Goal: Task Accomplishment & Management: Manage account settings

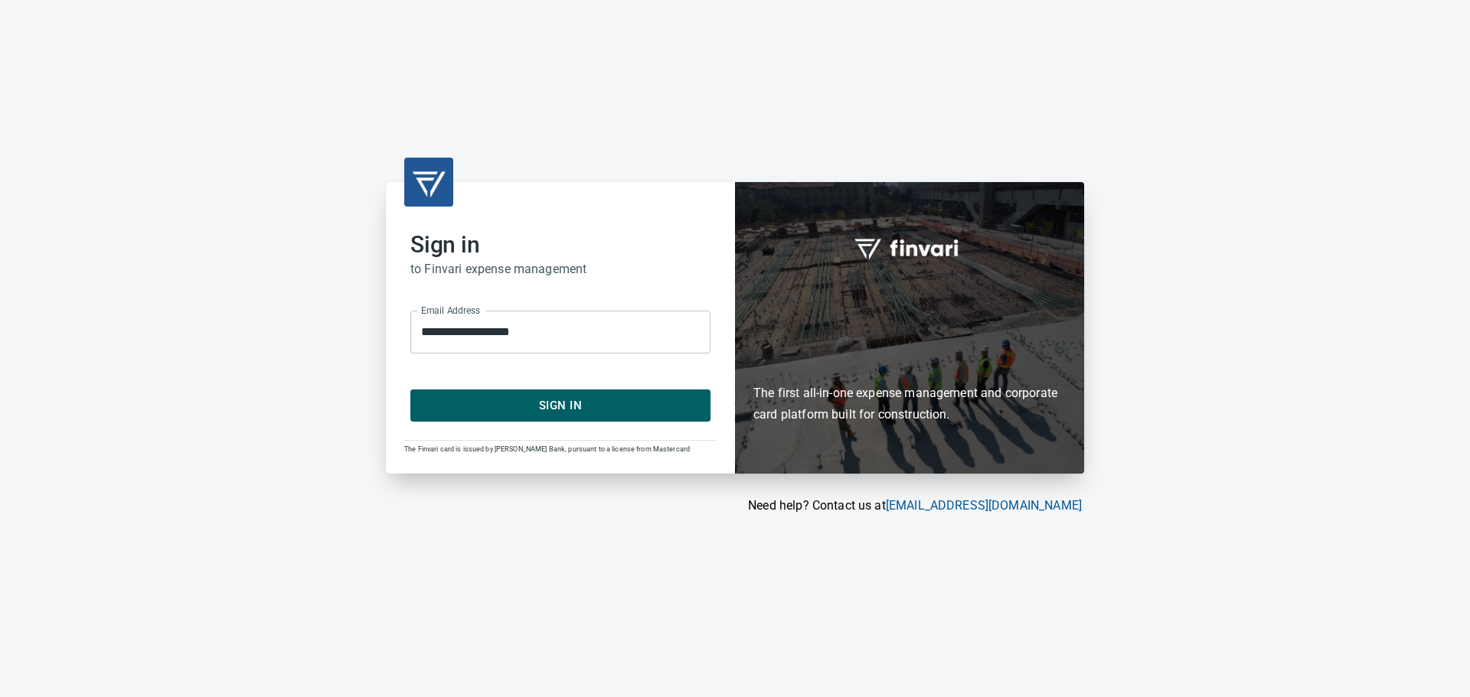
click at [543, 406] on span "Sign In" at bounding box center [560, 406] width 266 height 20
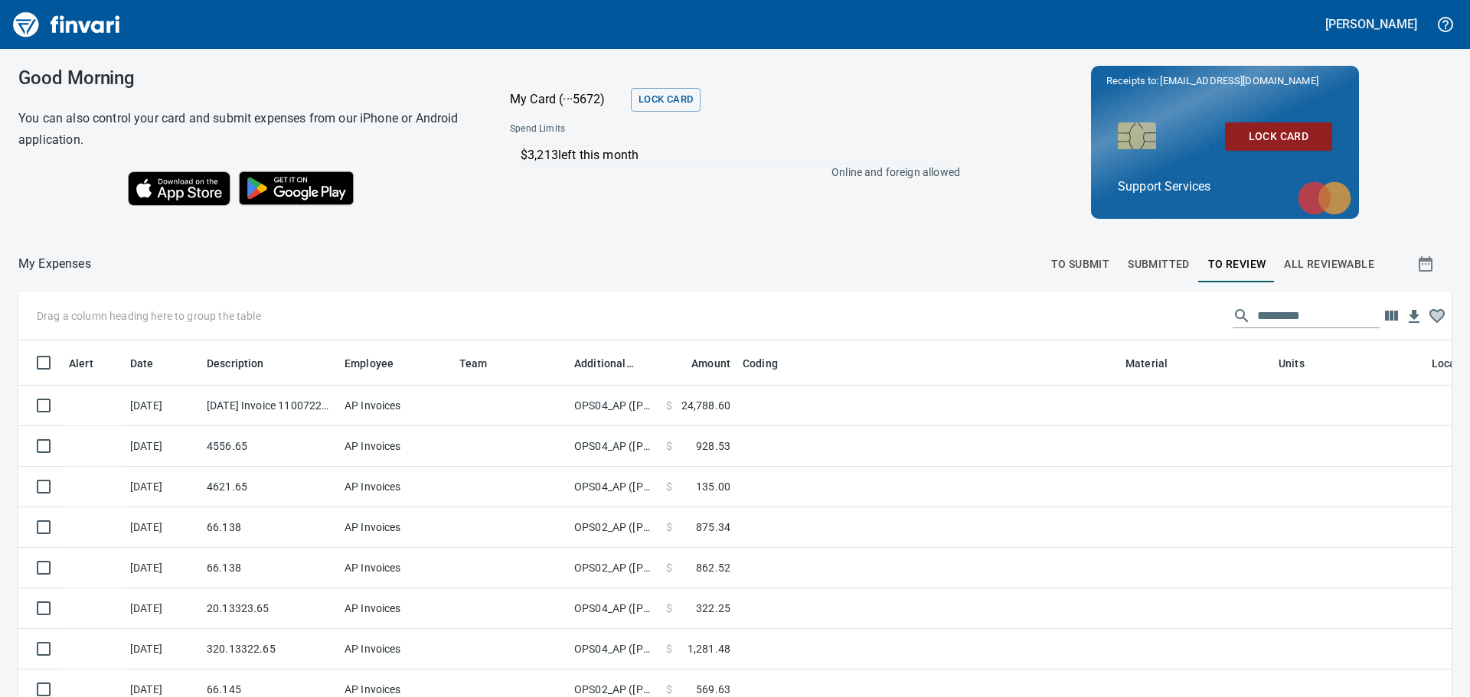
scroll to position [506, 1398]
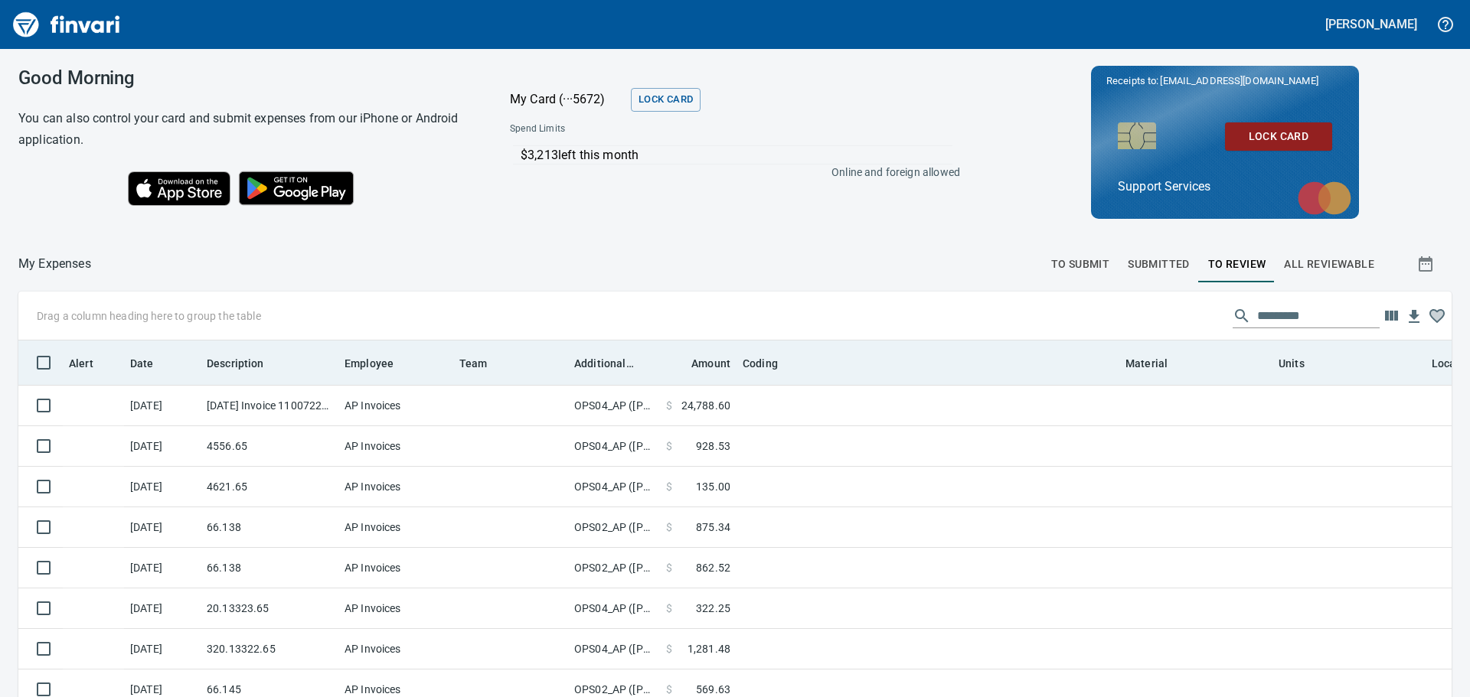
click at [550, 356] on div "Team" at bounding box center [510, 362] width 103 height 19
click at [577, 357] on tr "Alert Date Description Employee Team Additional Reviewer Amount Coding Material…" at bounding box center [874, 363] width 1713 height 44
click at [579, 358] on span "Additional Reviewer" at bounding box center [604, 363] width 60 height 18
click at [579, 359] on span "Additional Reviewer" at bounding box center [604, 363] width 60 height 18
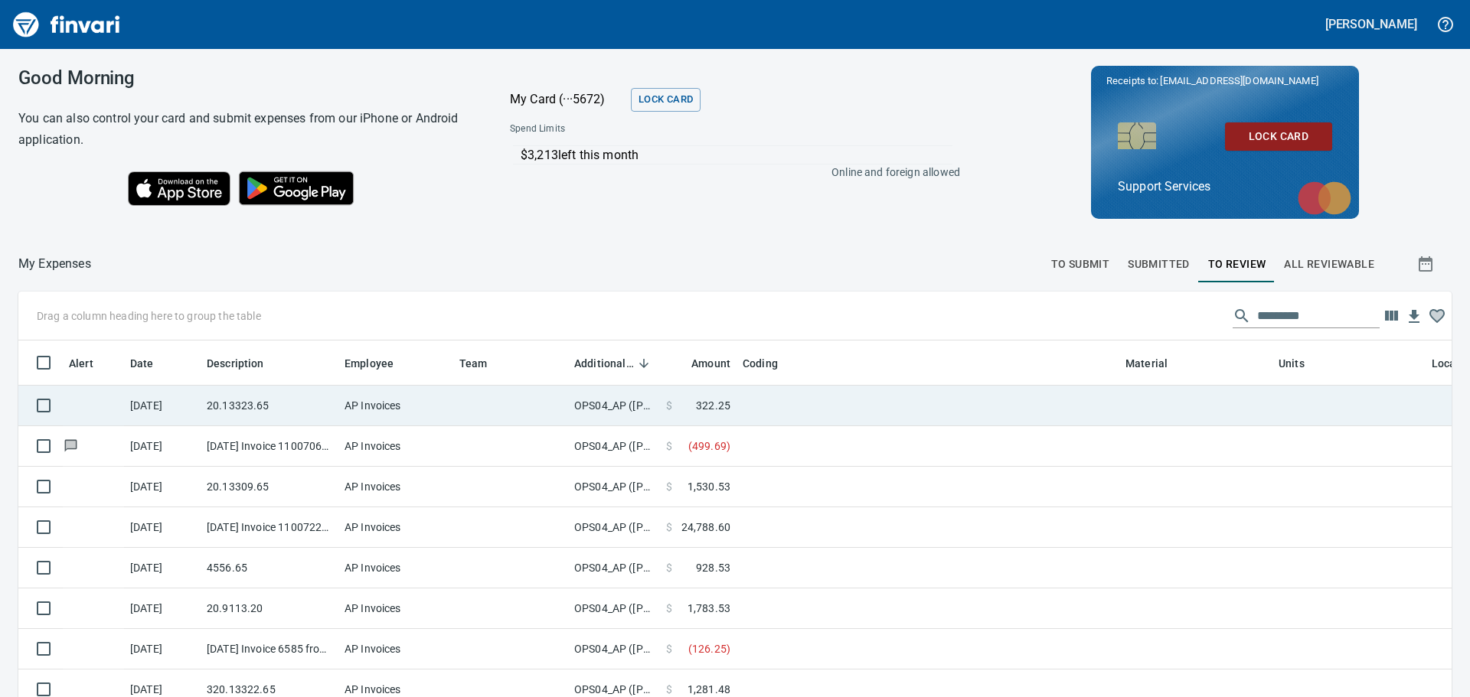
click at [599, 409] on td "OPS04_AP ([PERSON_NAME], [PERSON_NAME], [PERSON_NAME], [PERSON_NAME], [PERSON_N…" at bounding box center [614, 406] width 92 height 41
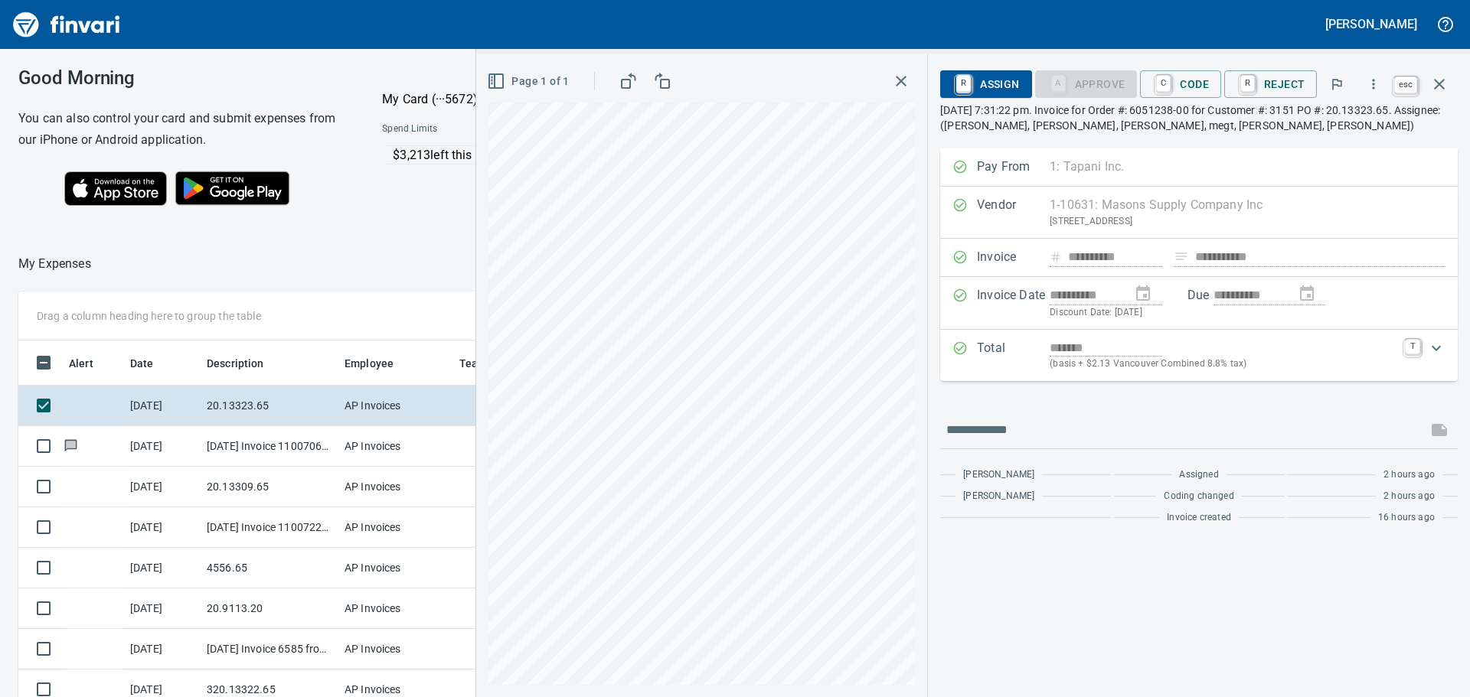
scroll to position [506, 1016]
click at [1436, 79] on icon "button" at bounding box center [1439, 84] width 18 height 18
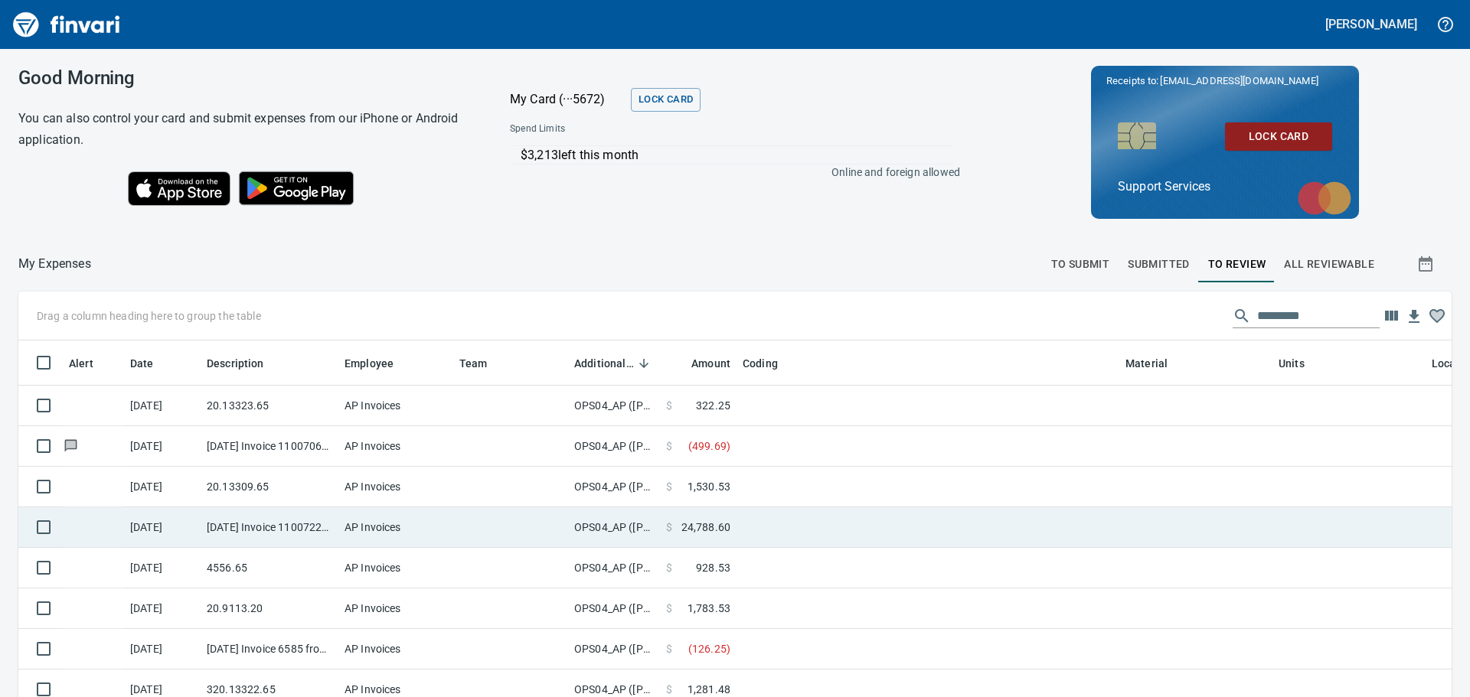
click at [634, 521] on td "OPS04_AP ([PERSON_NAME], [PERSON_NAME], [PERSON_NAME], [PERSON_NAME], [PERSON_N…" at bounding box center [614, 527] width 92 height 41
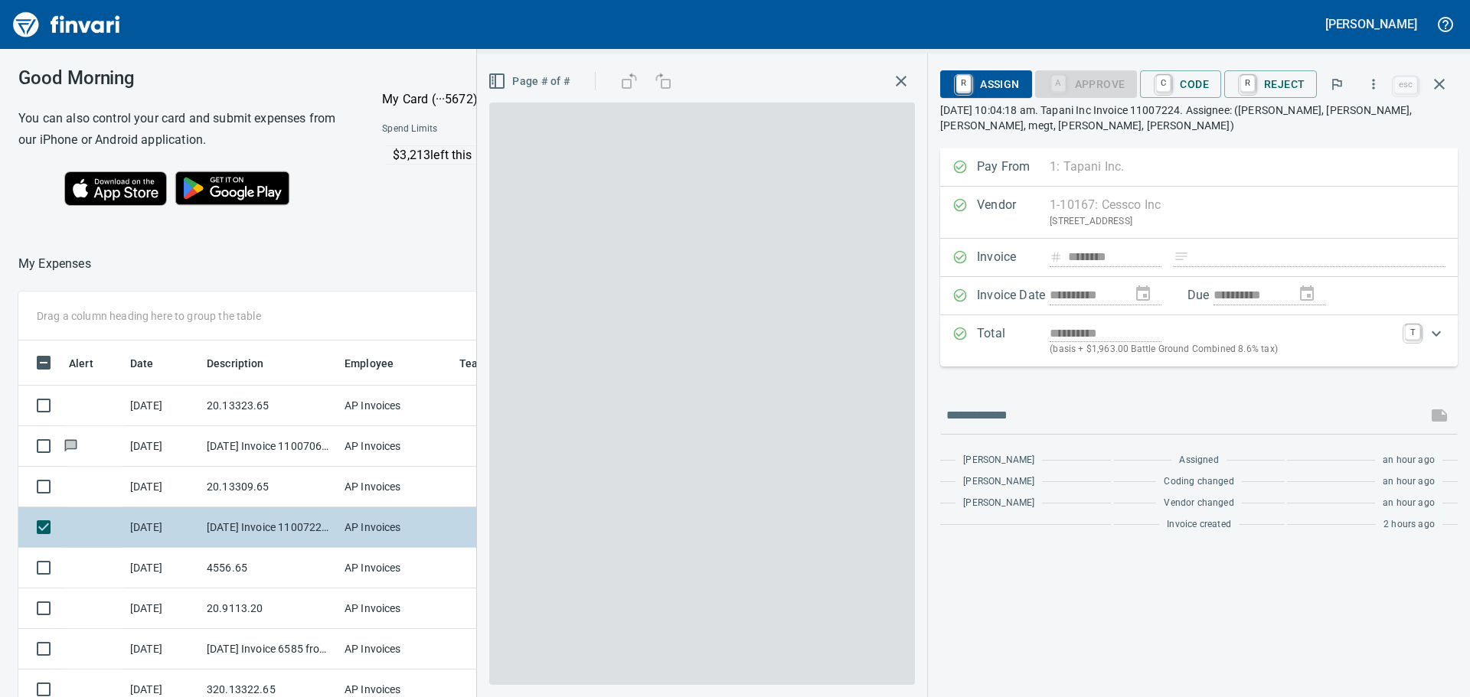
scroll to position [506, 1016]
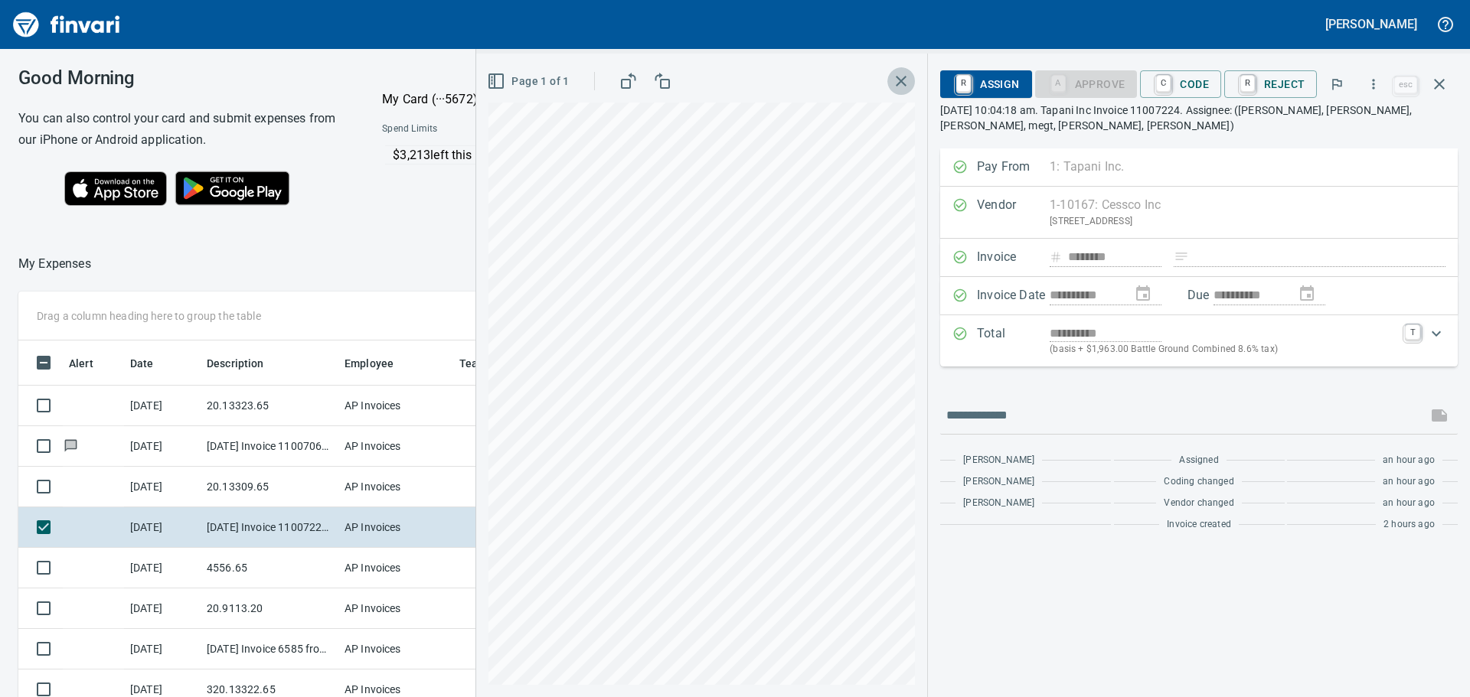
click at [905, 83] on icon "button" at bounding box center [901, 81] width 11 height 11
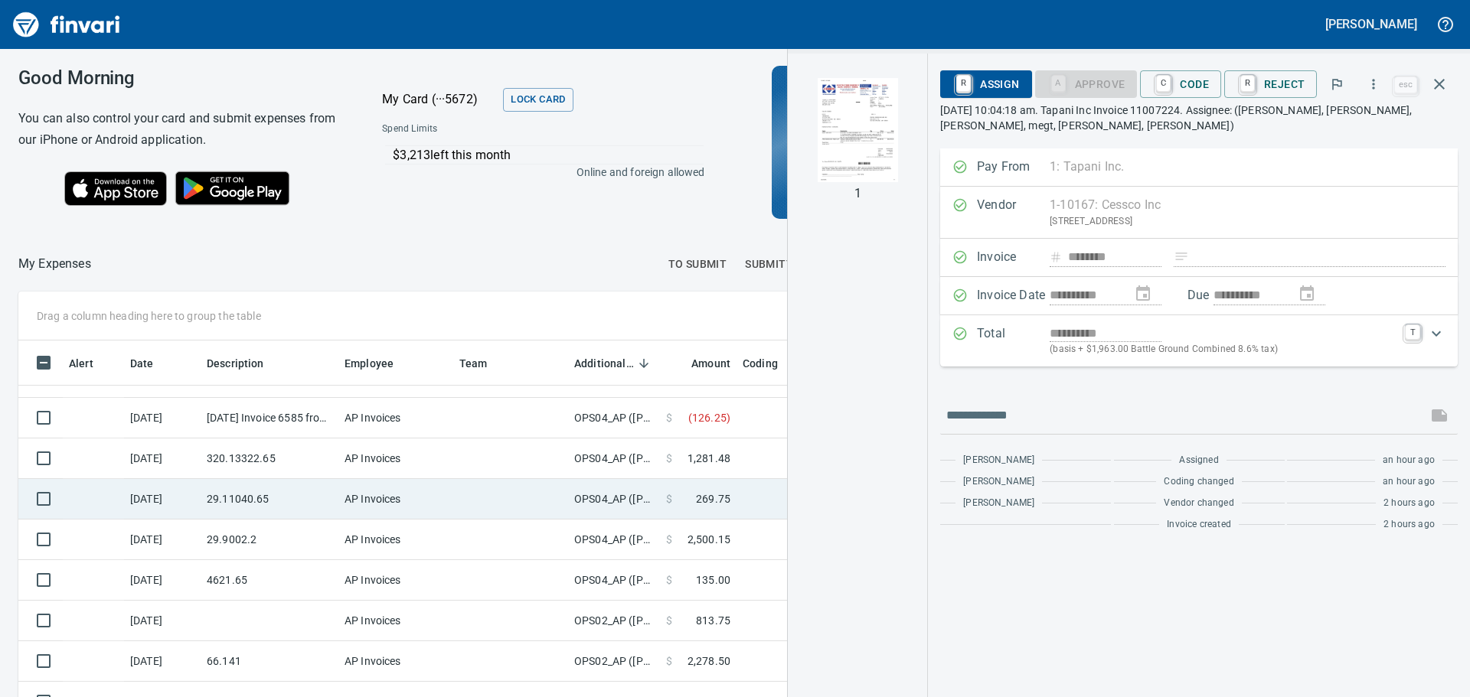
scroll to position [259, 0]
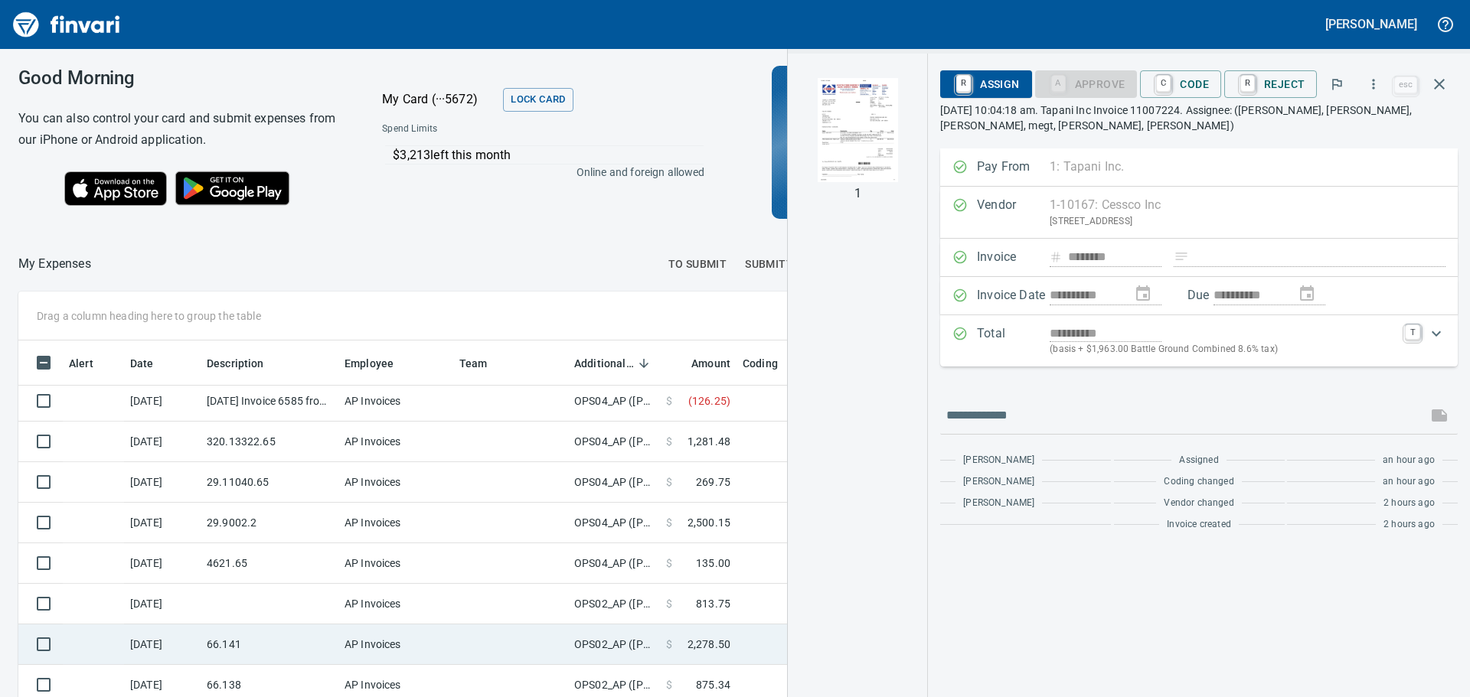
click at [730, 638] on td "$ 2,278.50" at bounding box center [698, 645] width 77 height 41
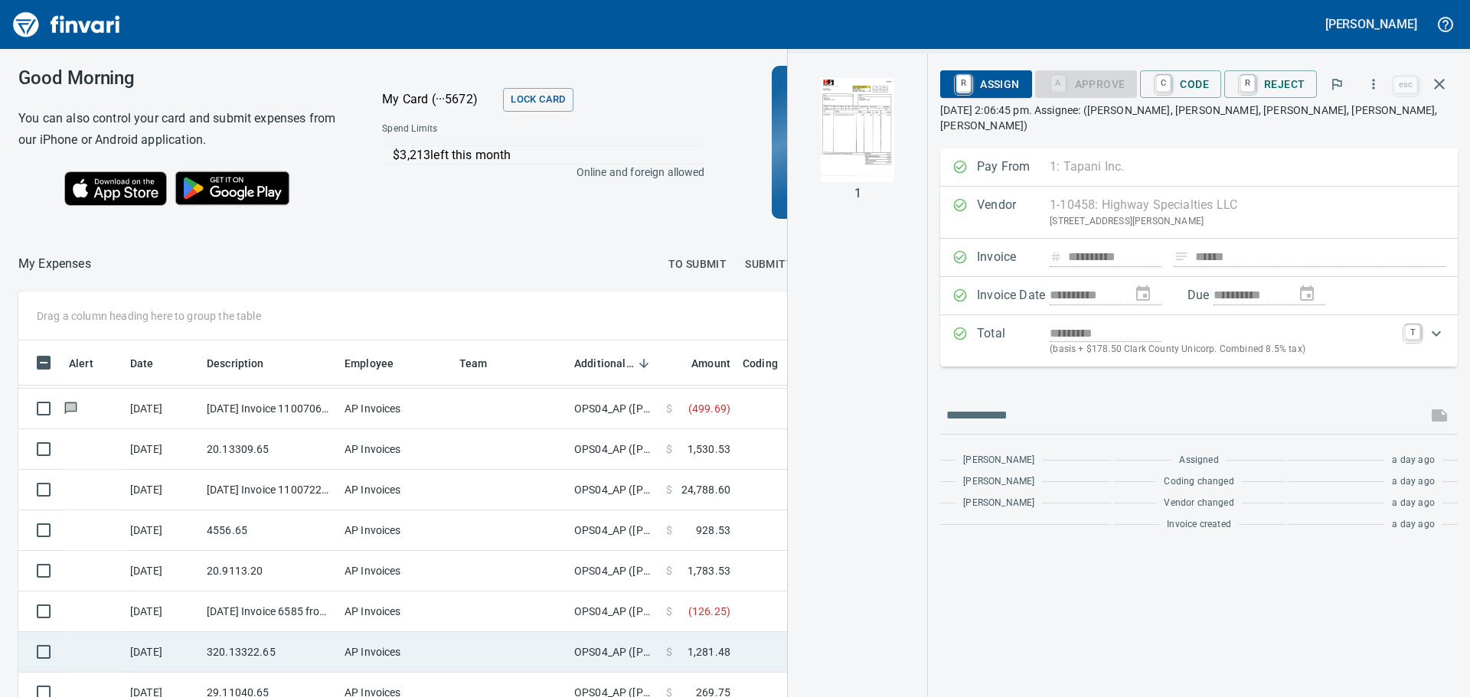
scroll to position [29, 0]
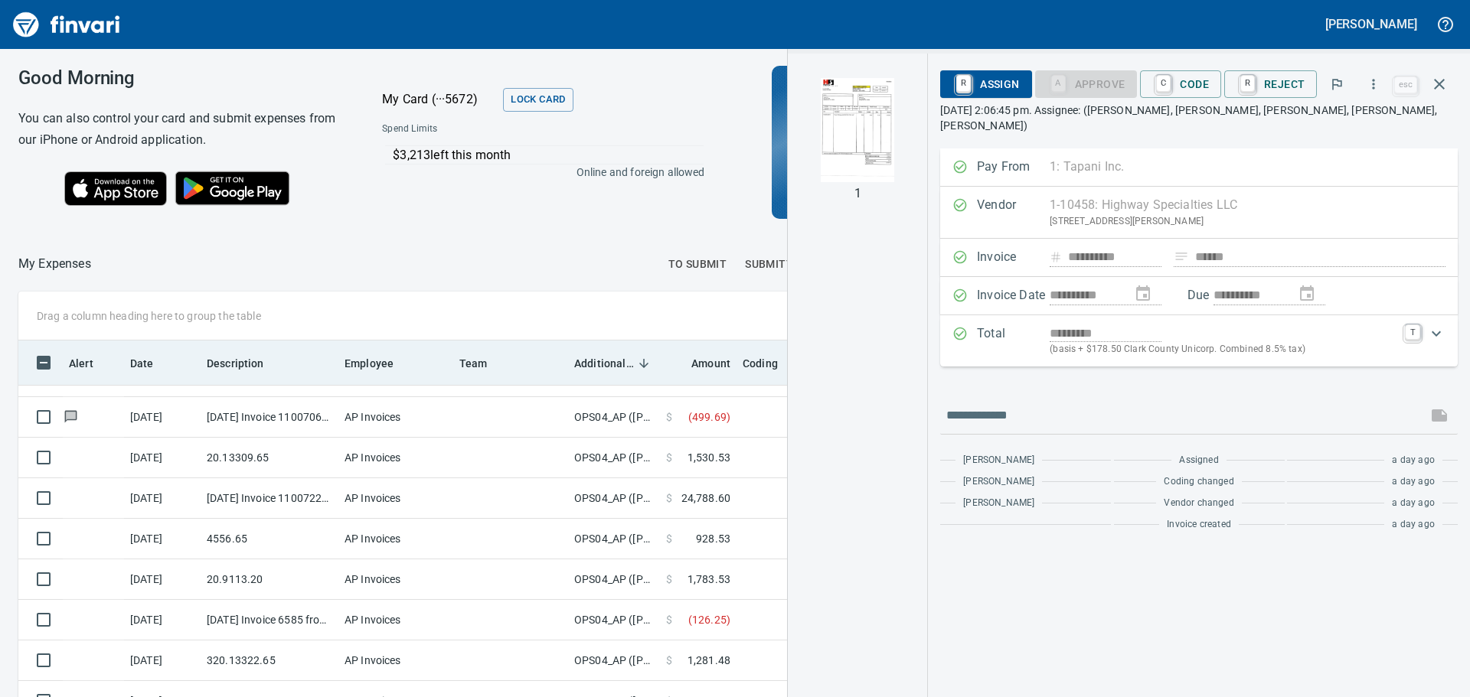
click at [620, 361] on span "Additional Reviewer" at bounding box center [604, 363] width 60 height 18
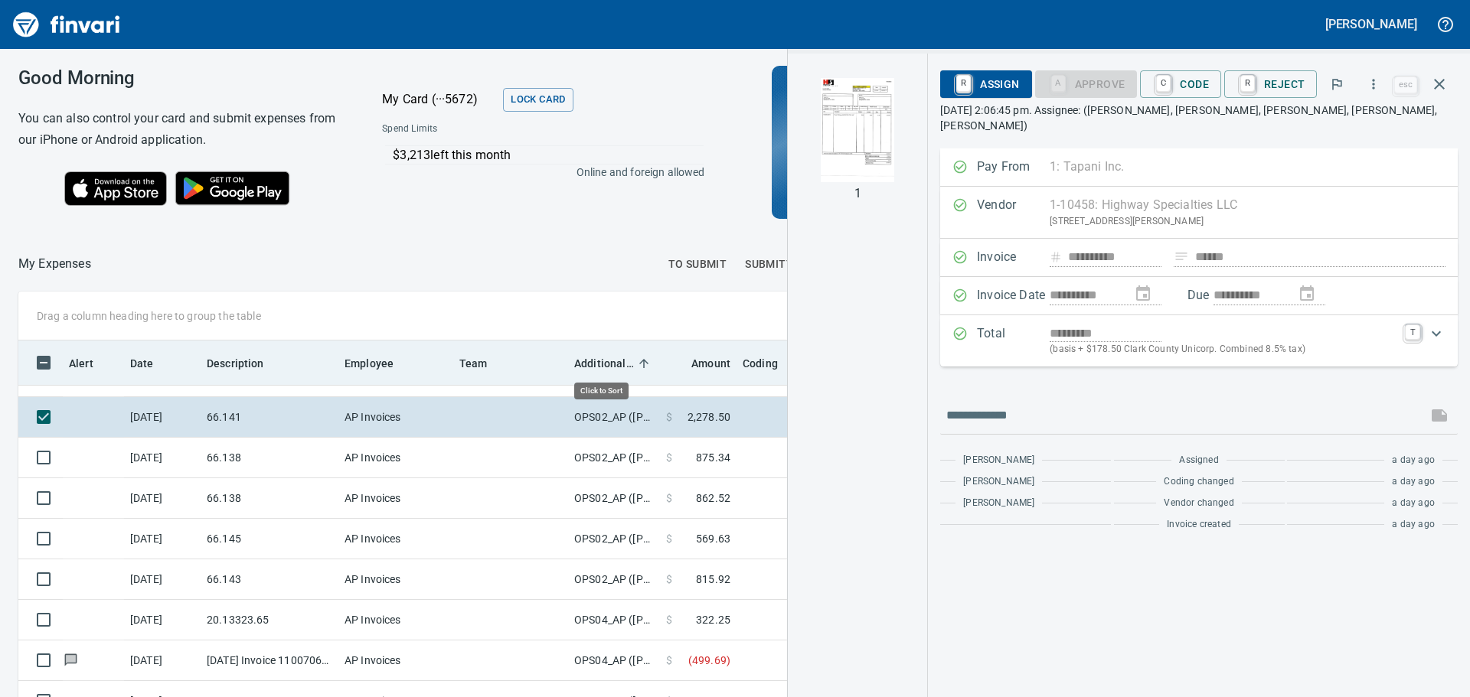
click at [620, 361] on span "Additional Reviewer" at bounding box center [604, 363] width 60 height 18
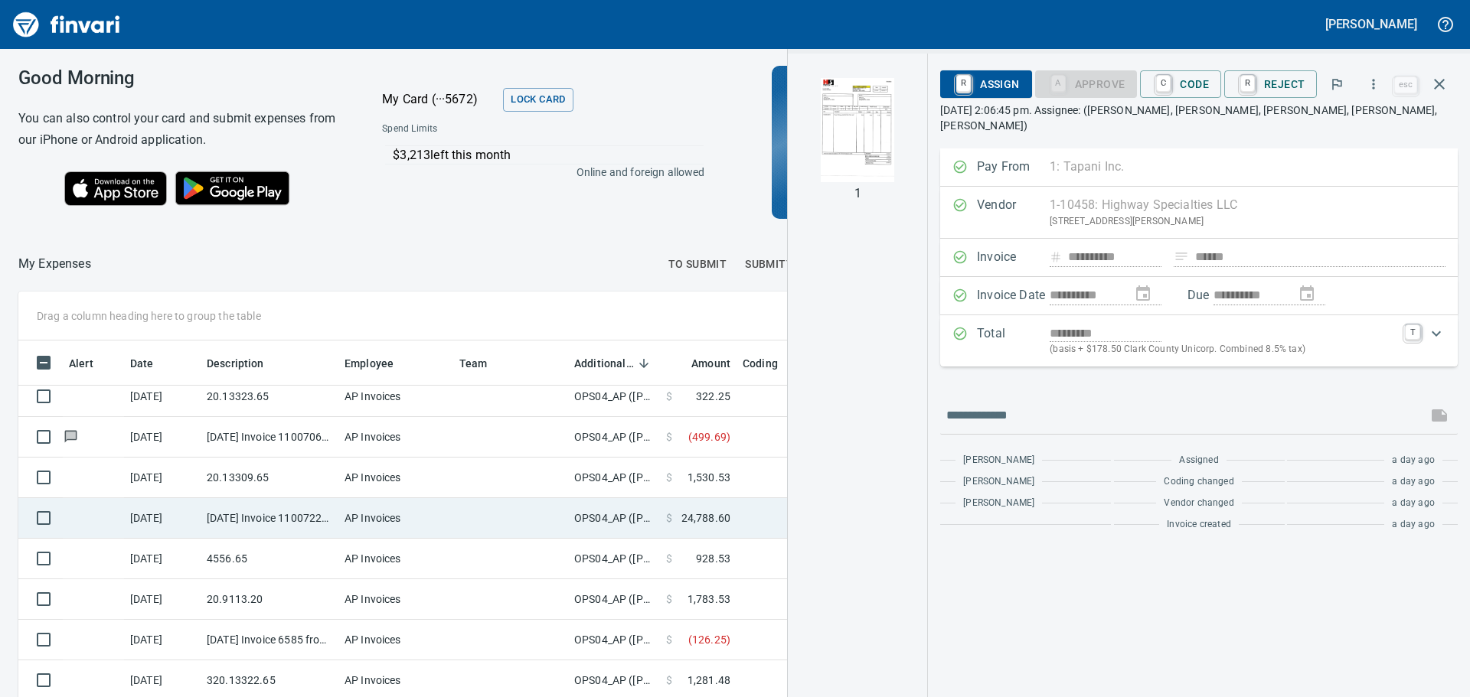
scroll to position [0, 0]
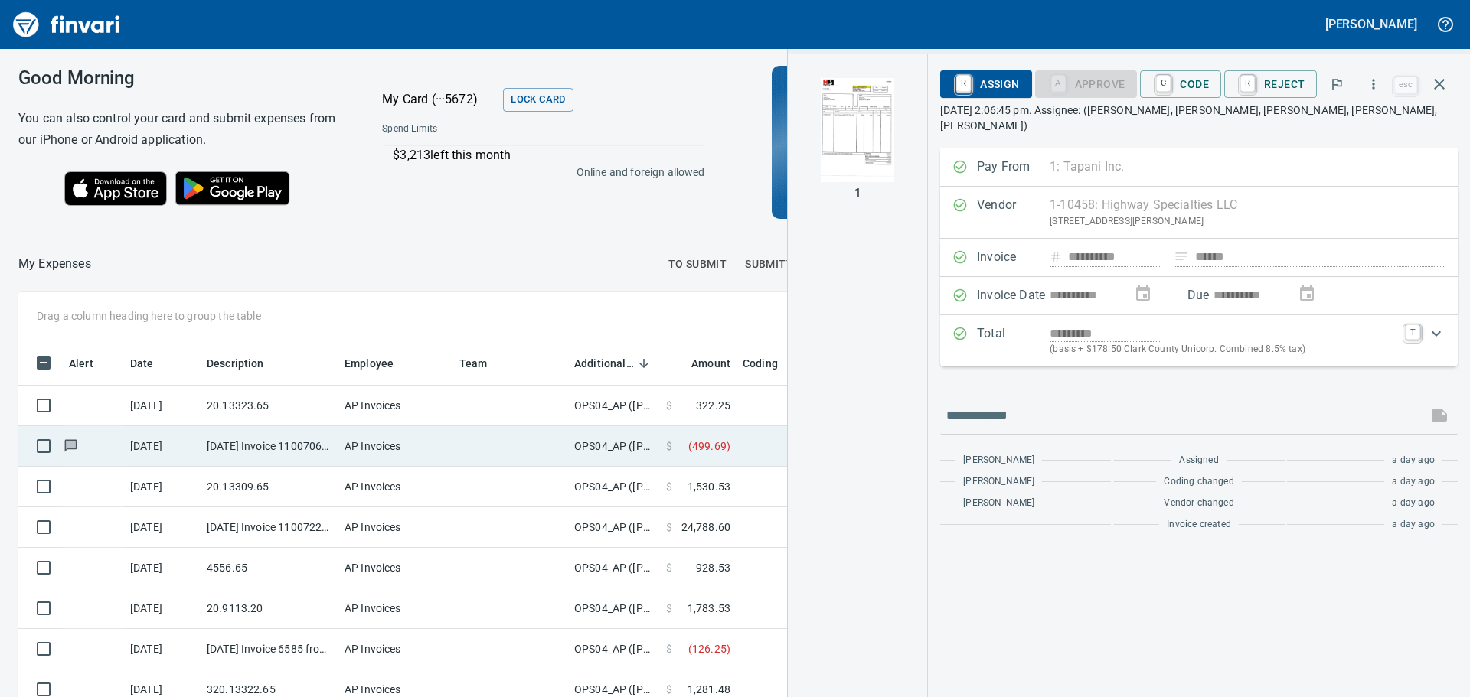
click at [691, 449] on span "( 499.69 )" at bounding box center [709, 446] width 42 height 15
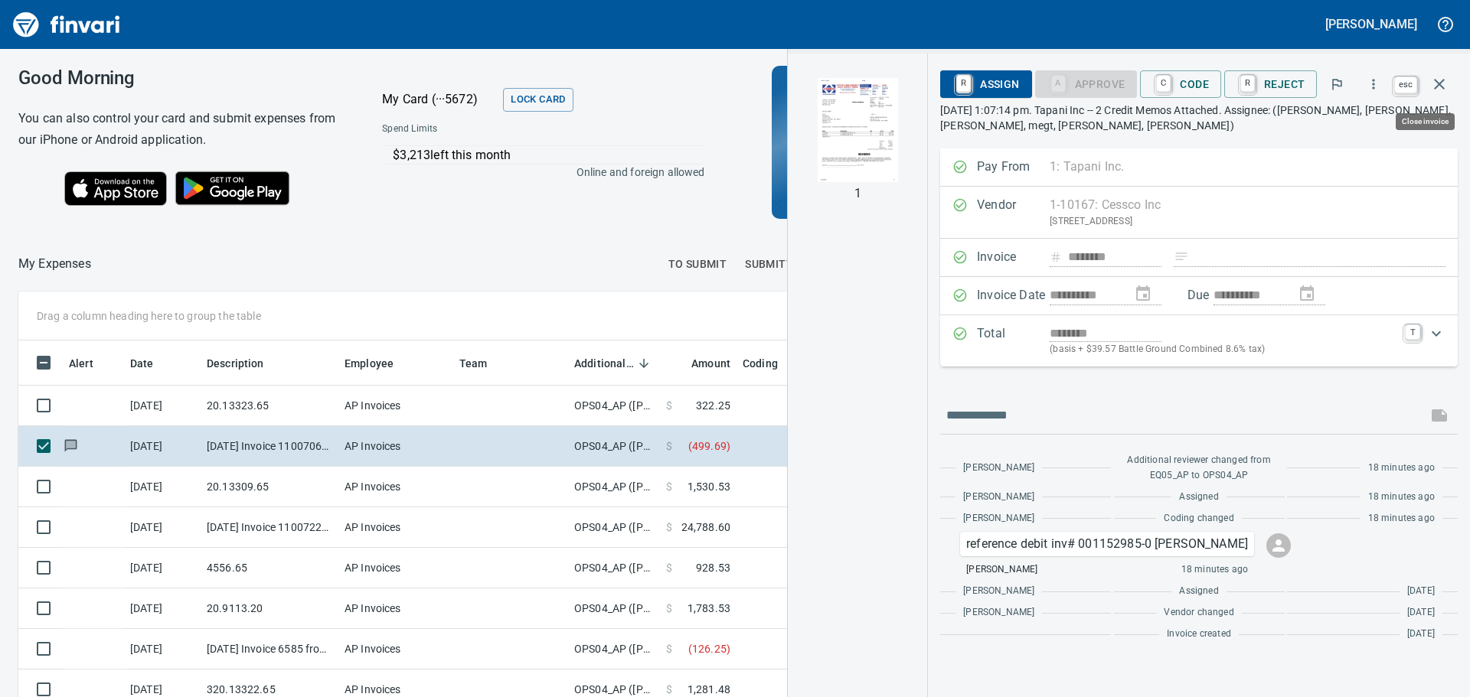
scroll to position [506, 1016]
click at [1436, 79] on icon "button" at bounding box center [1439, 84] width 18 height 18
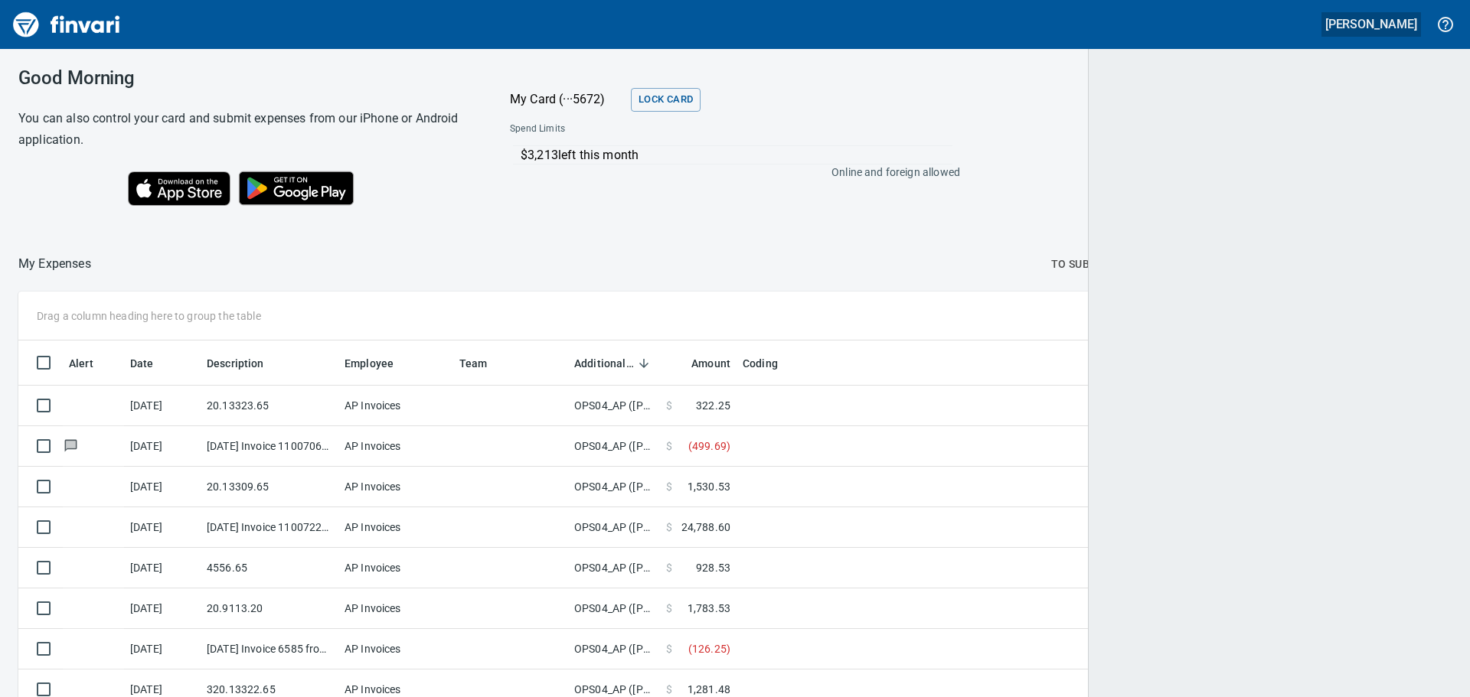
scroll to position [506, 1398]
